Goal: Browse casually

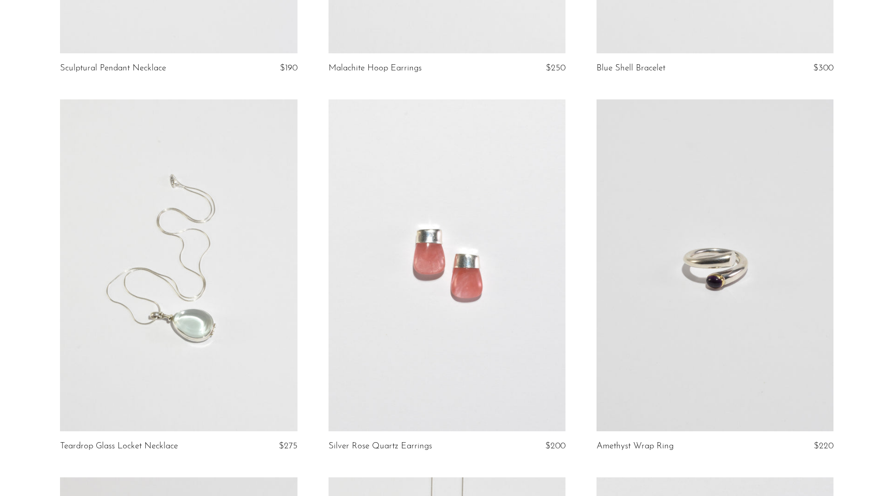
scroll to position [2289, 0]
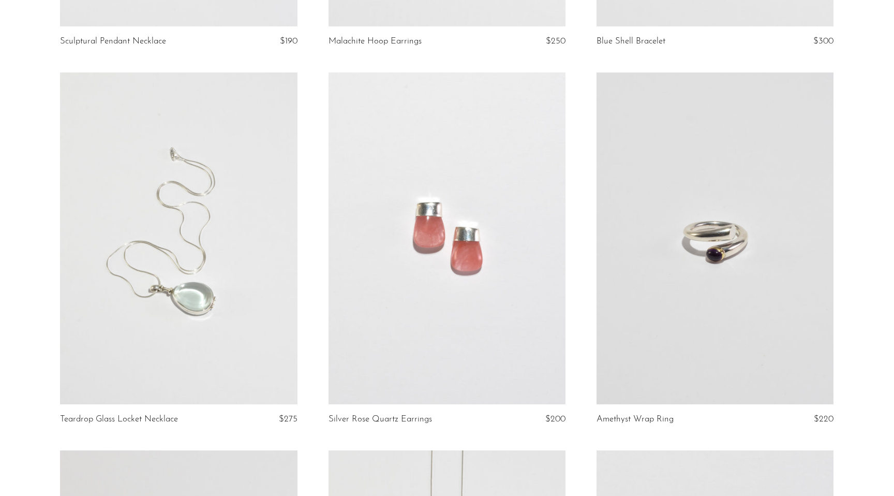
click at [190, 303] on link at bounding box center [178, 238] width 237 height 332
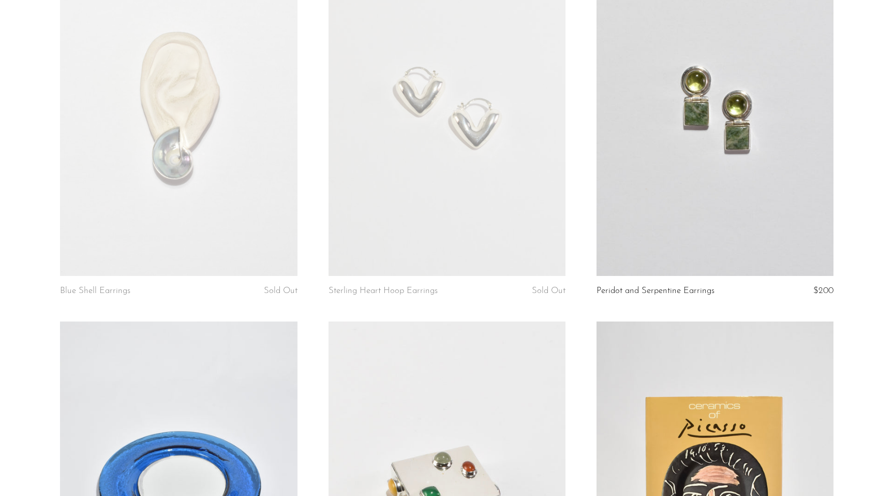
scroll to position [3520, 0]
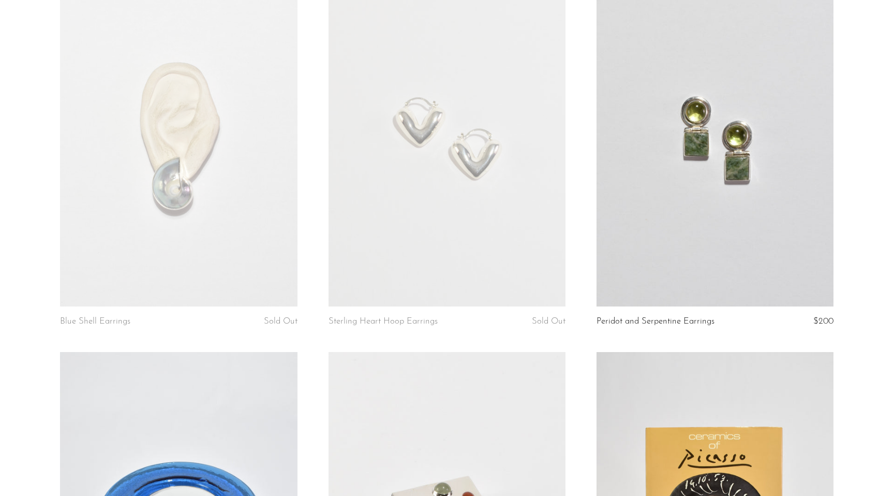
click at [649, 127] on link at bounding box center [714, 140] width 237 height 332
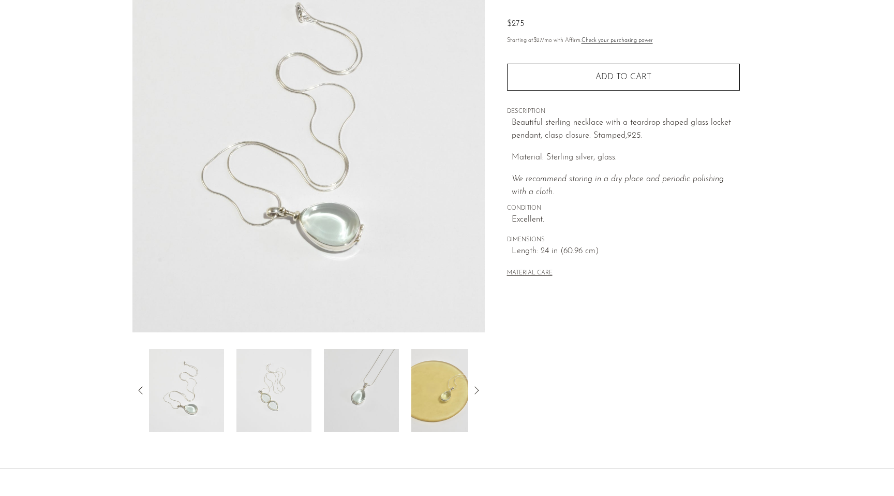
scroll to position [119, 0]
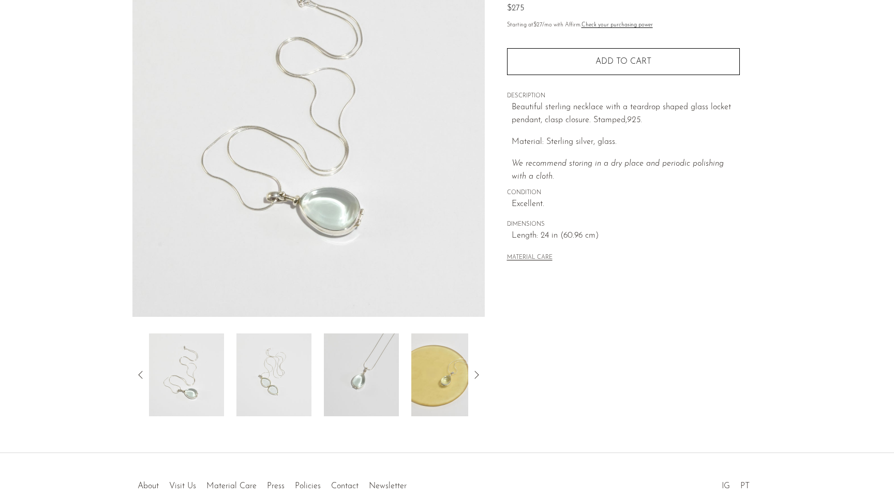
click at [280, 380] on img at bounding box center [273, 374] width 75 height 83
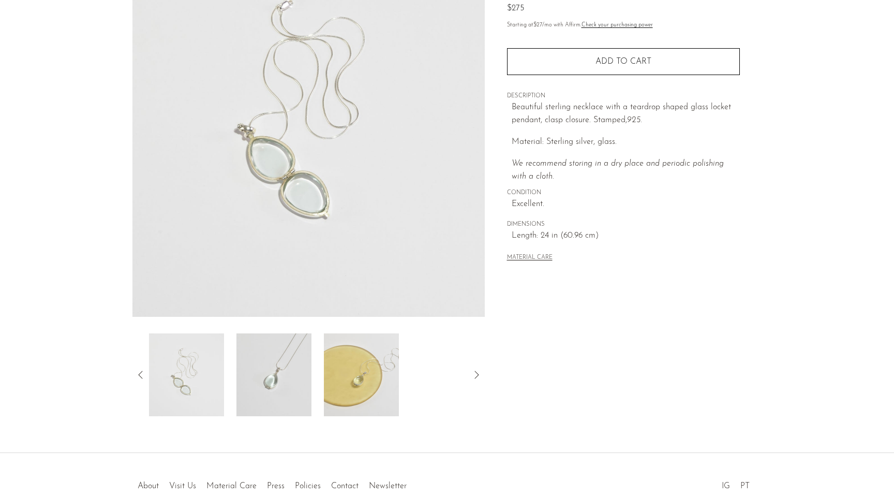
click at [275, 384] on img at bounding box center [273, 374] width 75 height 83
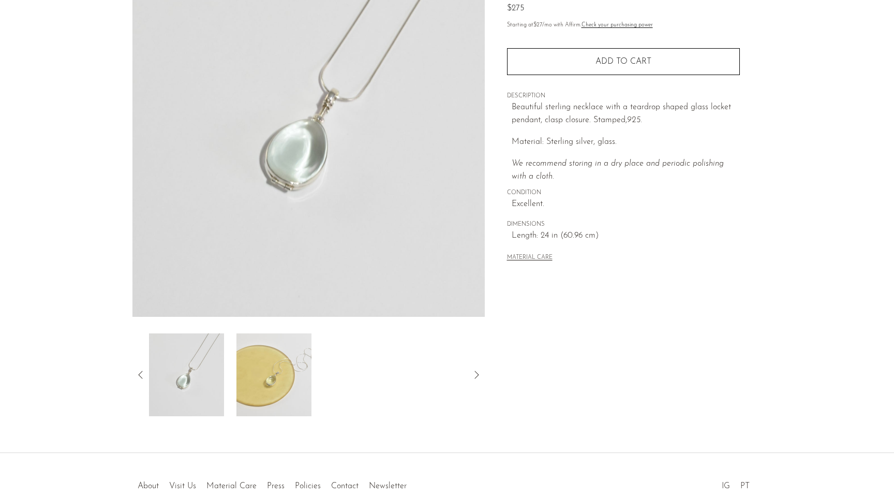
click at [282, 380] on img at bounding box center [273, 374] width 75 height 83
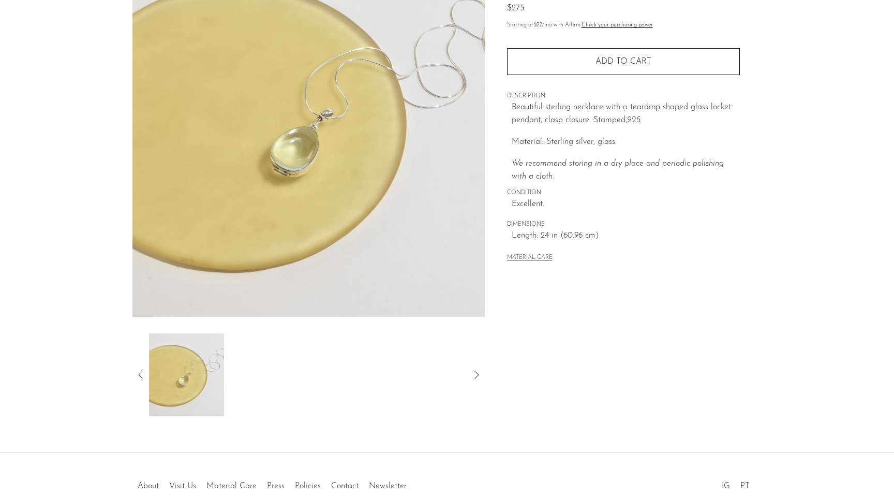
click at [140, 375] on icon at bounding box center [141, 374] width 12 height 12
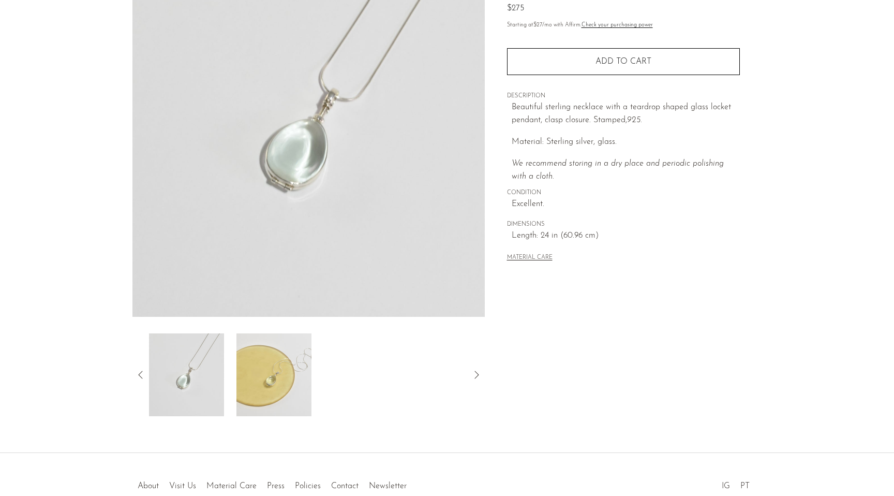
click at [140, 375] on icon at bounding box center [141, 374] width 12 height 12
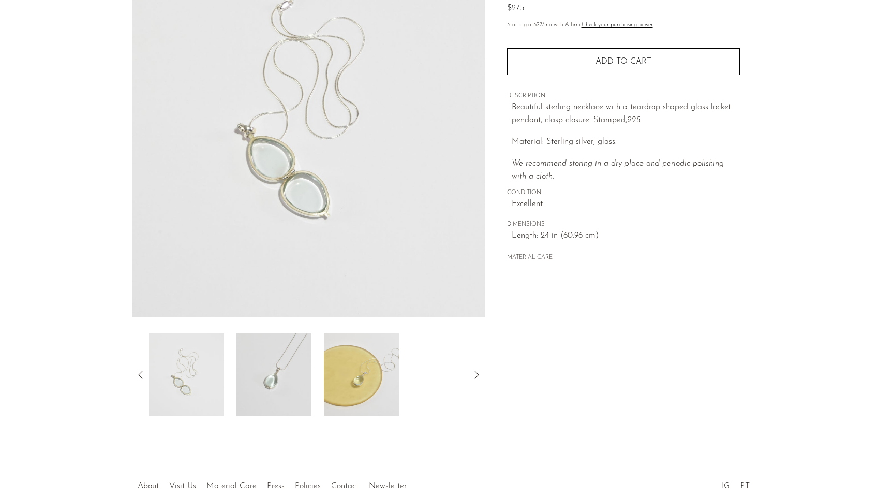
click at [191, 370] on img at bounding box center [186, 374] width 75 height 83
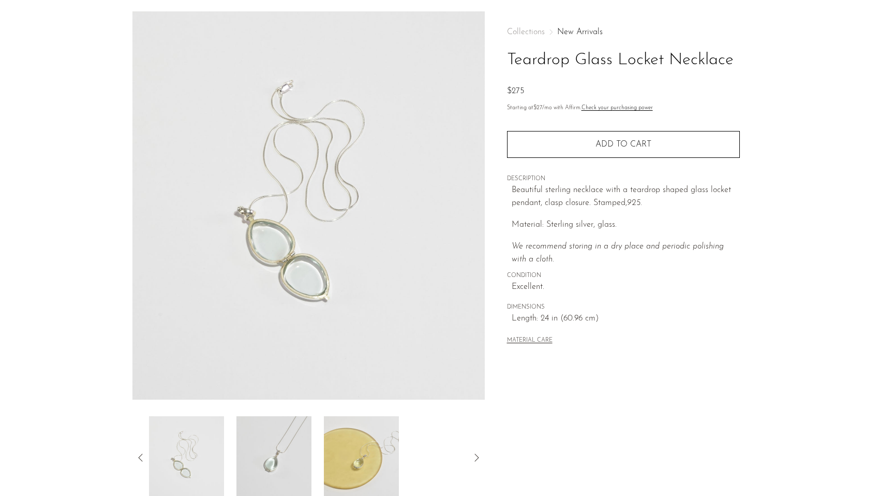
scroll to position [38, 0]
click at [258, 441] on img at bounding box center [273, 455] width 75 height 83
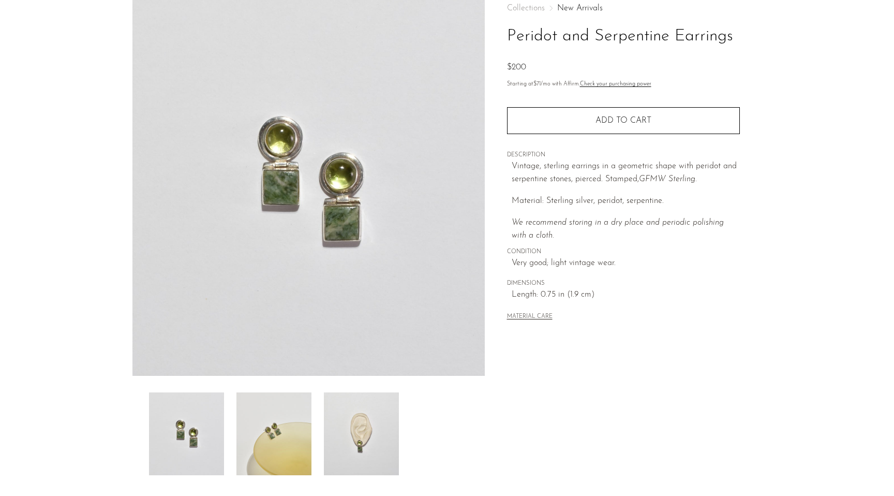
scroll to position [165, 0]
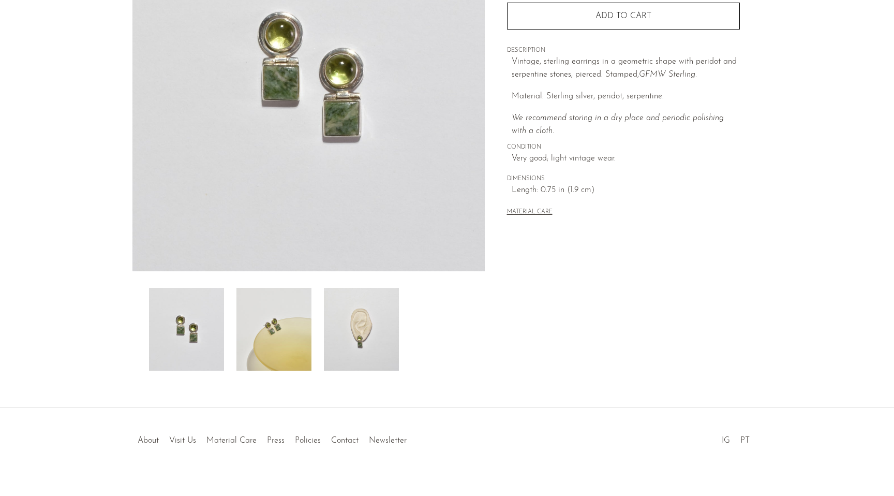
click at [348, 324] on img at bounding box center [361, 329] width 75 height 83
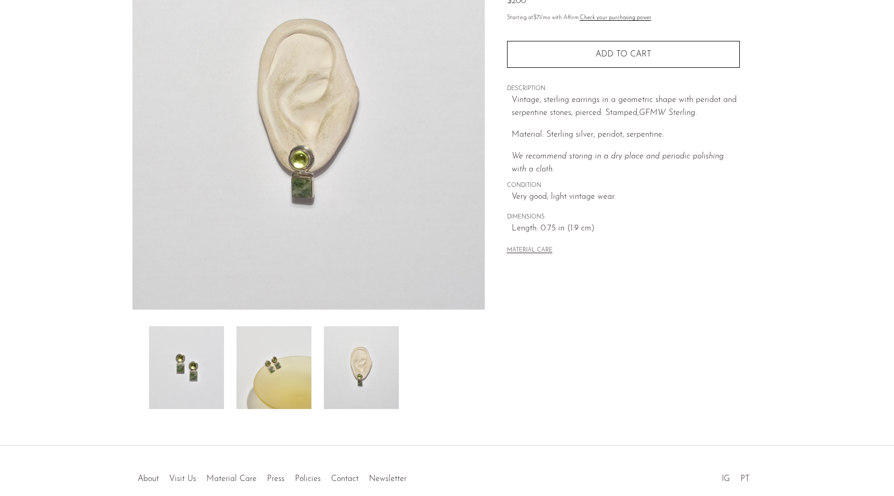
scroll to position [113, 0]
